Goal: Task Accomplishment & Management: Use online tool/utility

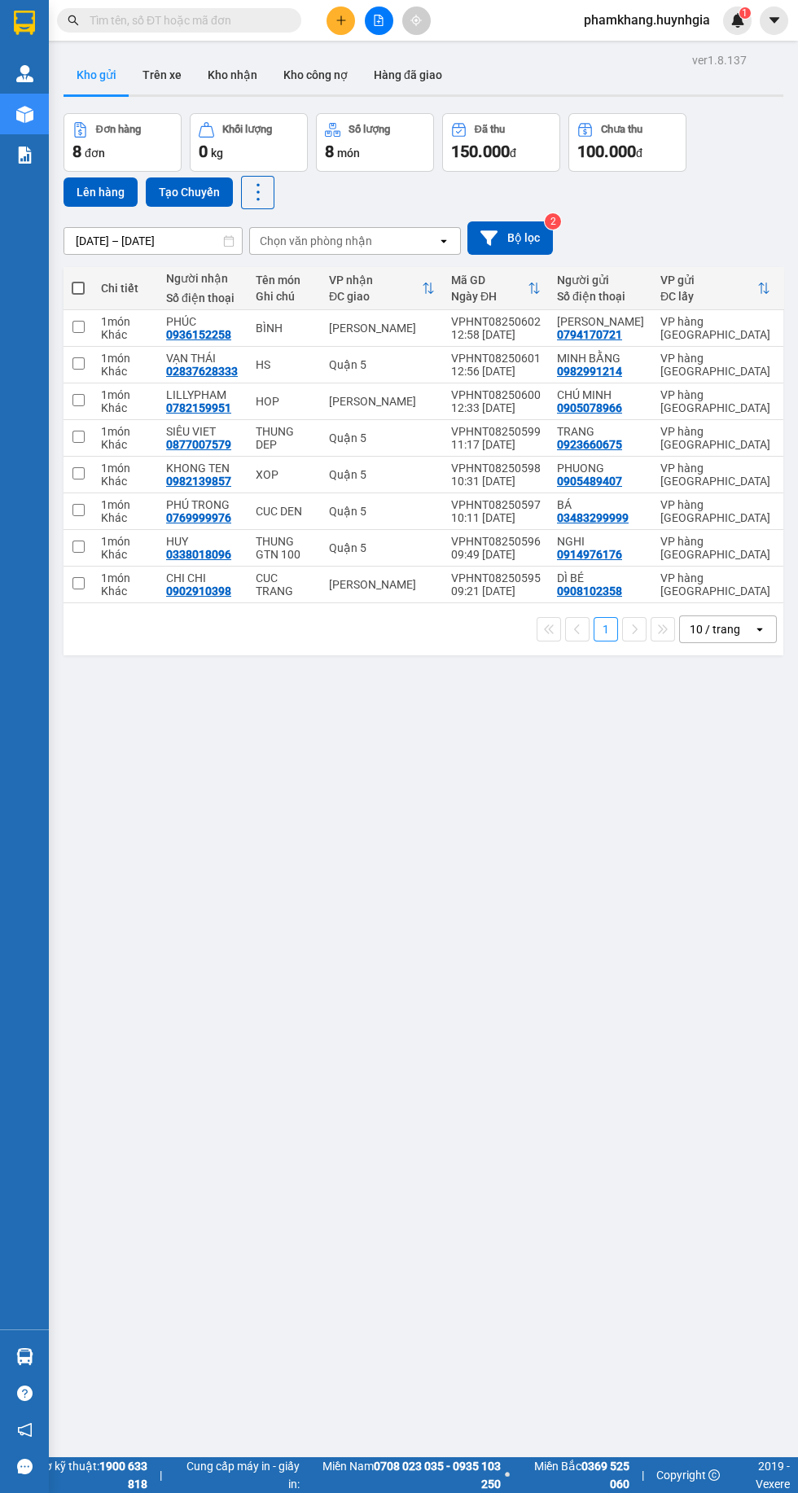
click at [637, 22] on span "phamkhang.huynhgia" at bounding box center [647, 20] width 152 height 20
click at [571, 1022] on div "ver 1.8.137 Kho gửi Trên xe Kho nhận Kho công nợ Hàng đã giao Đơn hàng 8 đơn Kh…" at bounding box center [423, 795] width 733 height 1493
click at [339, 24] on icon "plus" at bounding box center [340, 20] width 11 height 11
